Goal: Transaction & Acquisition: Purchase product/service

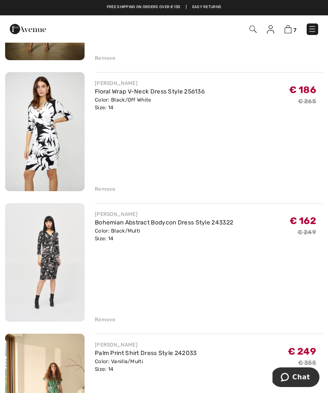
scroll to position [309, 0]
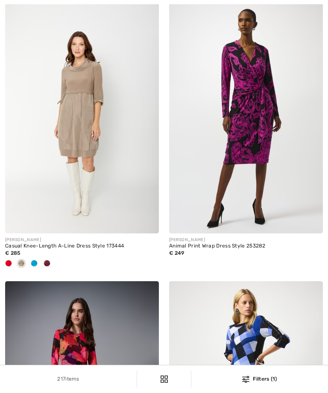
checkbox input "true"
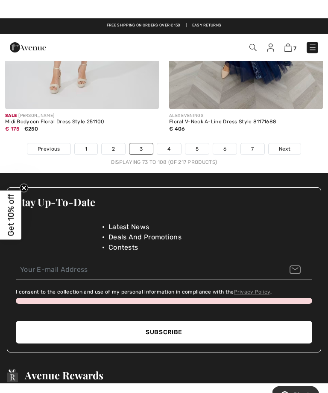
scroll to position [4979, 0]
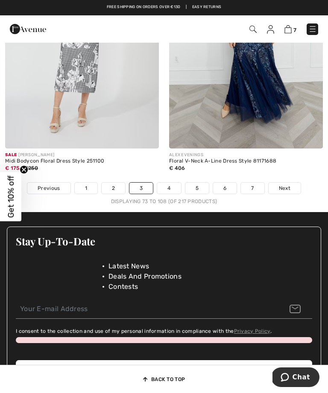
click at [162, 186] on link "4" at bounding box center [168, 188] width 23 height 11
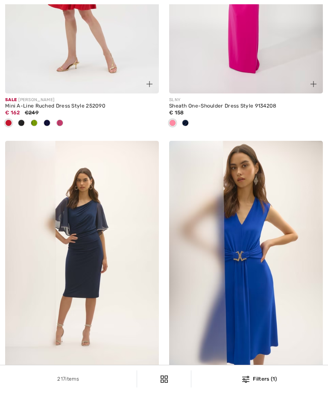
checkbox input "true"
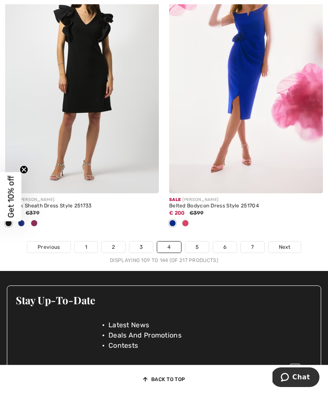
scroll to position [4895, 0]
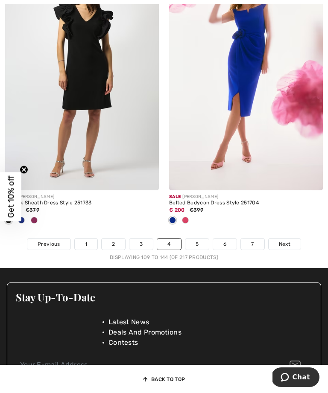
click at [193, 242] on link "5" at bounding box center [196, 244] width 23 height 11
click at [197, 239] on link "5" at bounding box center [196, 244] width 23 height 11
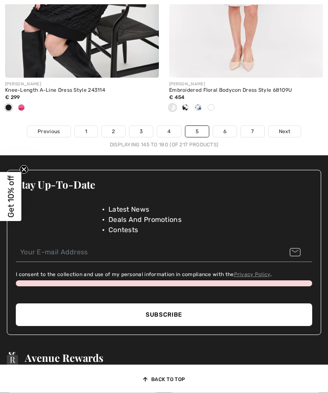
scroll to position [5026, 0]
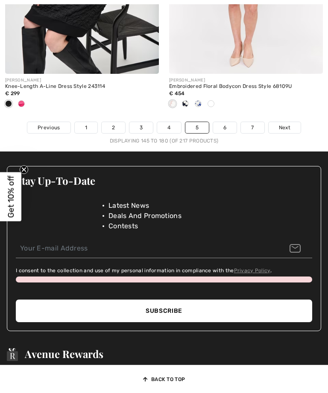
click at [226, 122] on link "6" at bounding box center [224, 127] width 23 height 11
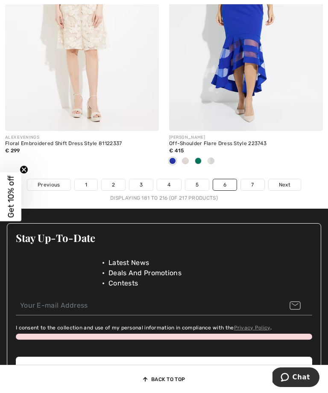
scroll to position [5020, 0]
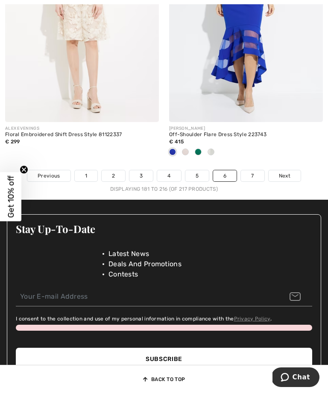
click at [288, 172] on span "Next" at bounding box center [285, 176] width 12 height 8
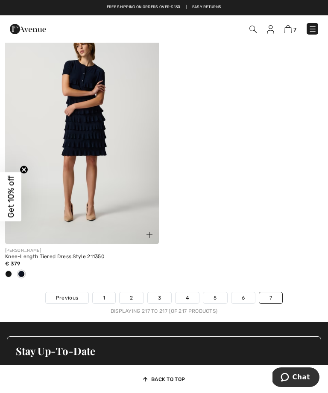
scroll to position [67, 0]
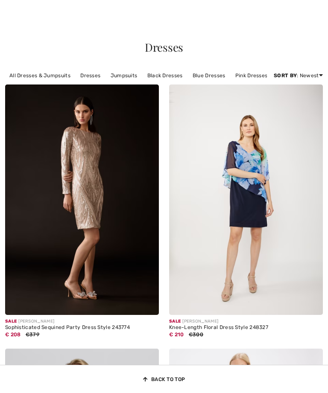
scroll to position [5047, 0]
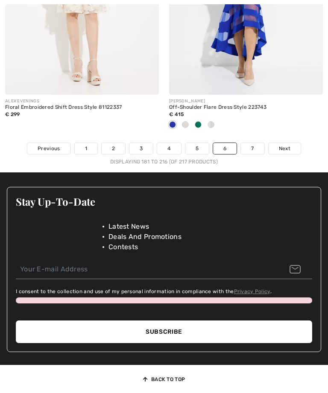
checkbox input "true"
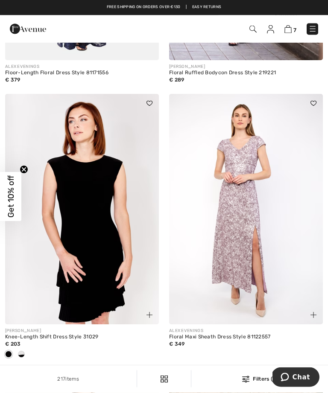
scroll to position [3710, 0]
